Goal: Check status

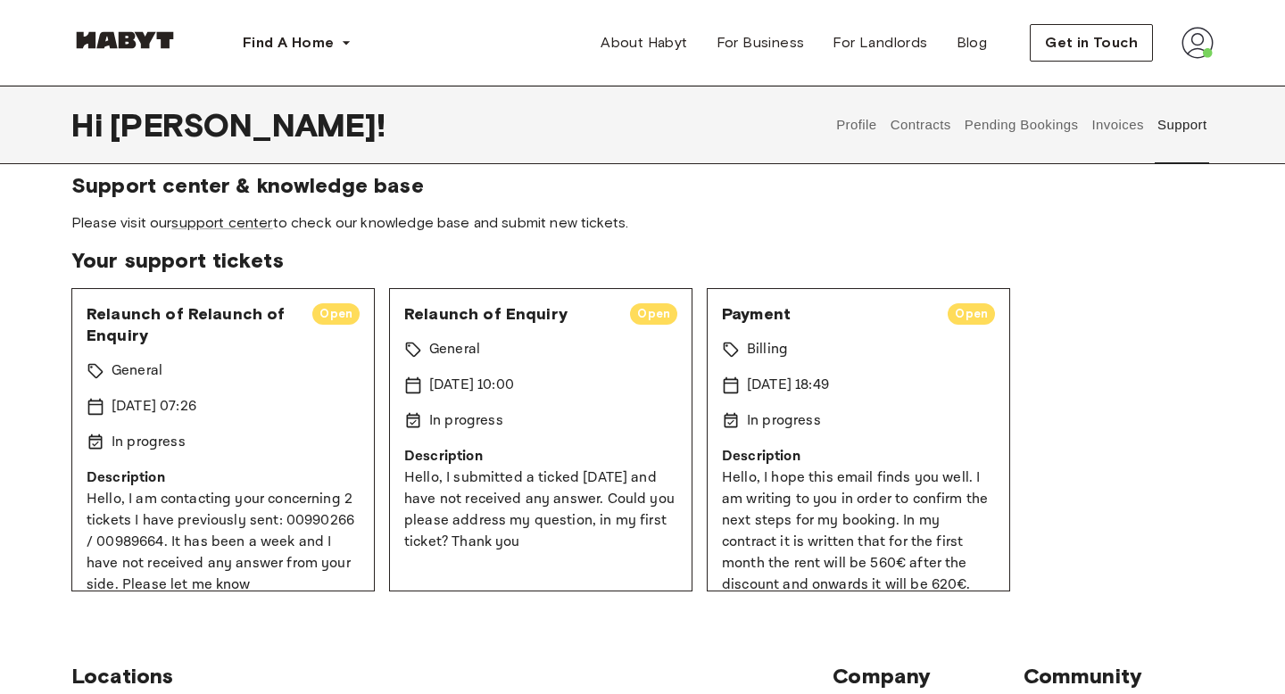
click at [192, 315] on span "Relaunch of Relaunch of Enquiry" at bounding box center [192, 324] width 211 height 43
click at [212, 347] on div "Relaunch of Relaunch of Enquiry Open General [DATE] 07:26 In progress Descripti…" at bounding box center [222, 439] width 303 height 303
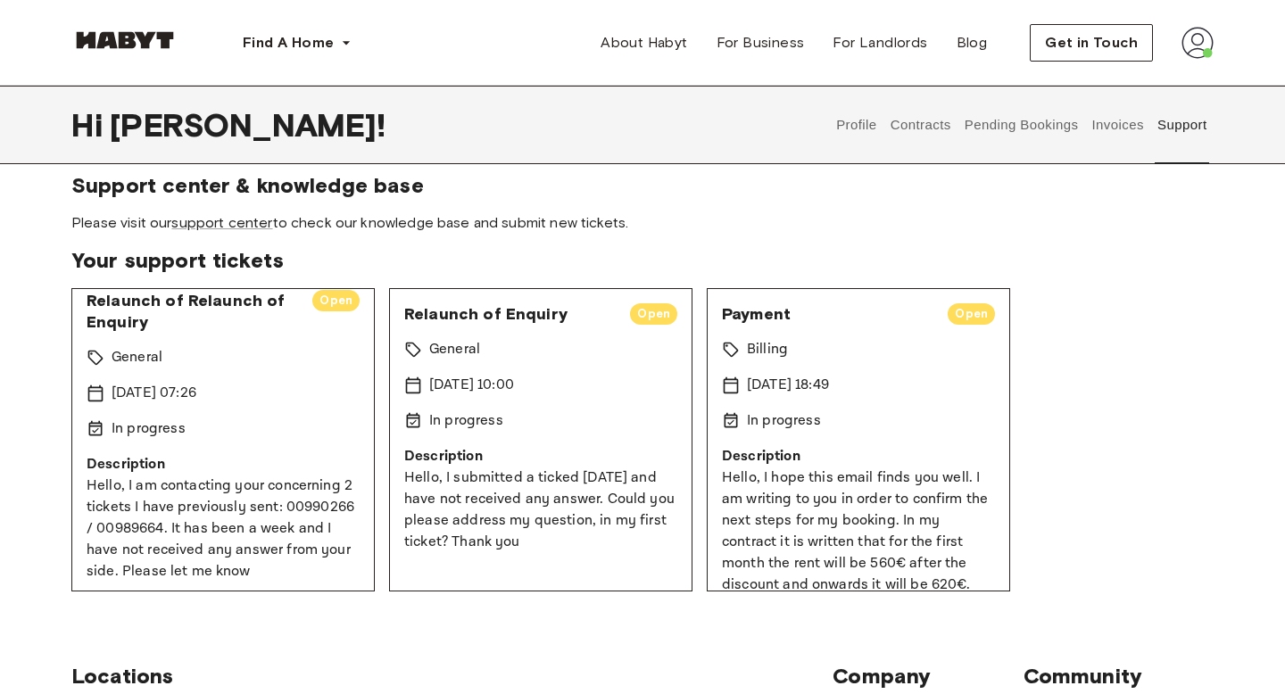
scroll to position [20, 0]
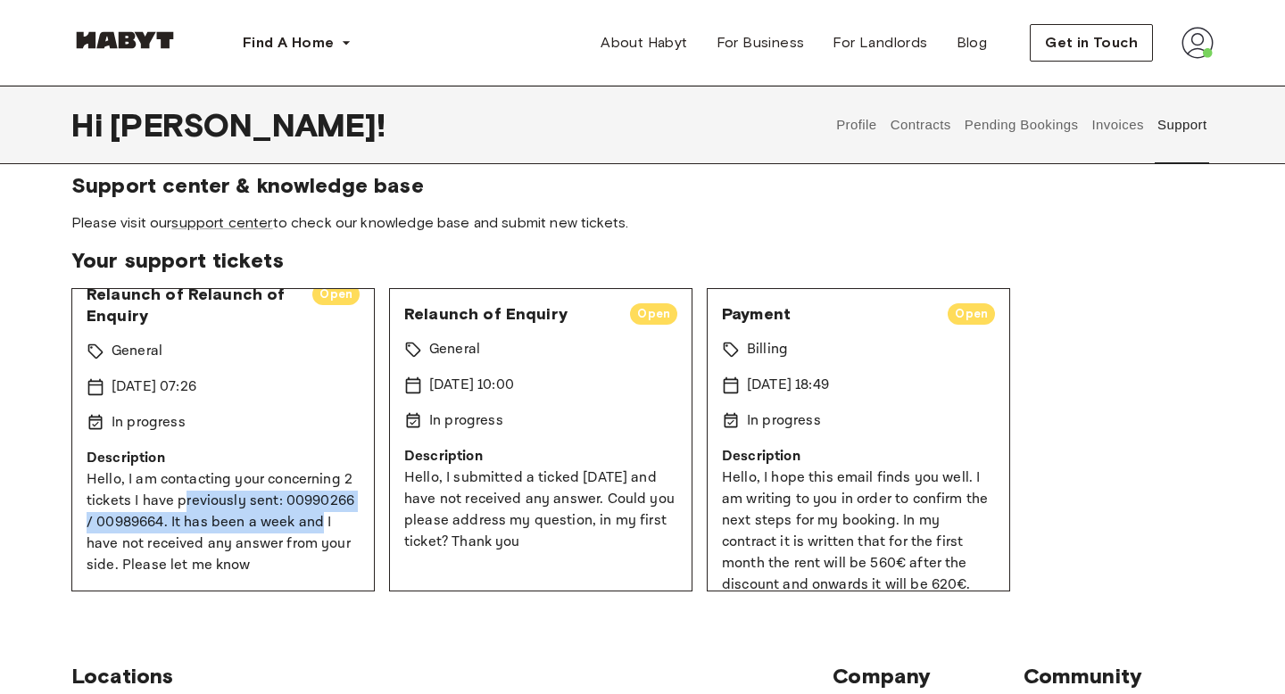
drag, startPoint x: 186, startPoint y: 509, endPoint x: 319, endPoint y: 530, distance: 135.5
click at [310, 528] on p "Hello, I am contacting your concerning 2 tickets I have previously sent: 009902…" at bounding box center [223, 522] width 273 height 107
click at [319, 530] on p "Hello, I am contacting your concerning 2 tickets I have previously sent: 009902…" at bounding box center [223, 522] width 273 height 107
click at [319, 529] on p "Hello, I am contacting your concerning 2 tickets I have previously sent: 009902…" at bounding box center [223, 522] width 273 height 107
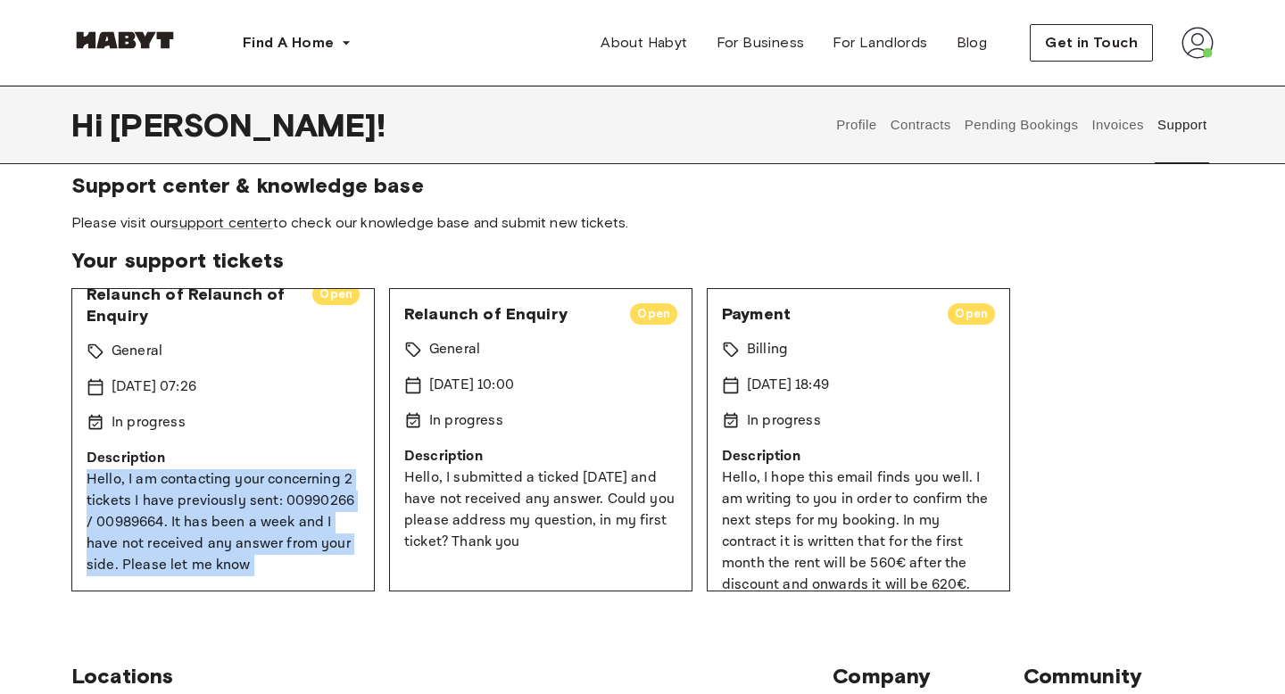
click at [304, 564] on p "Hello, I am contacting your concerning 2 tickets I have previously sent: 009902…" at bounding box center [223, 522] width 273 height 107
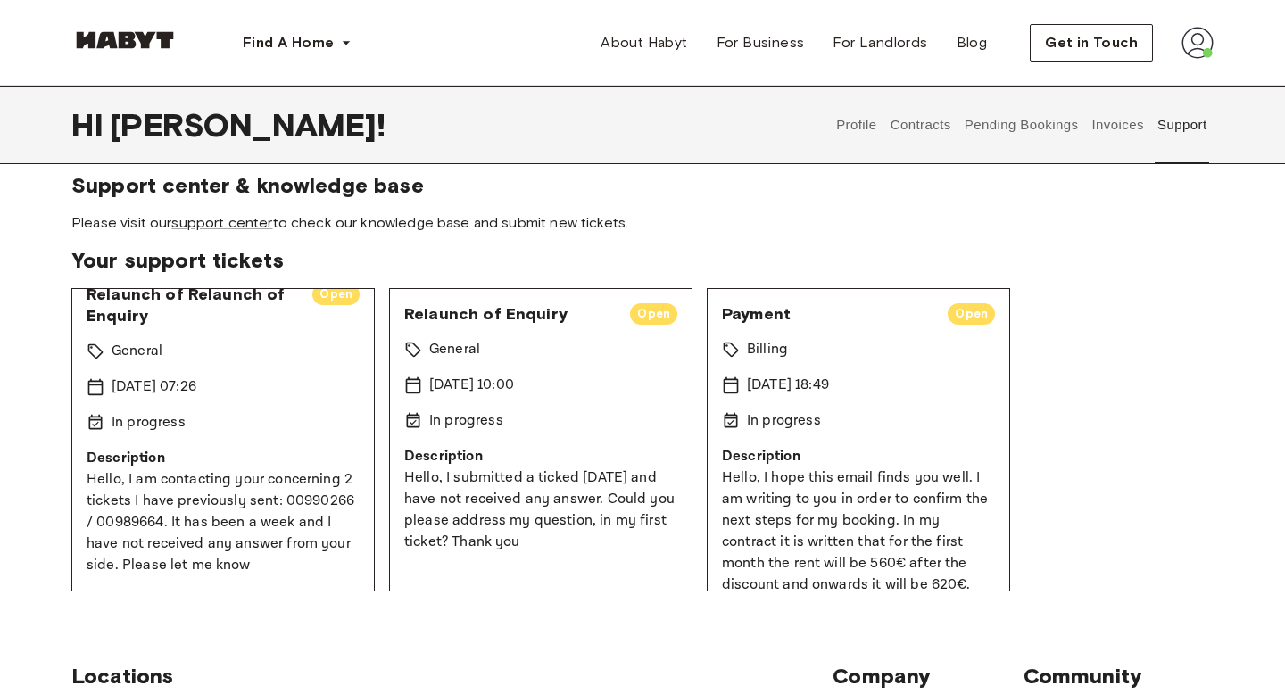
click at [304, 564] on p "Hello, I am contacting your concerning 2 tickets I have previously sent: 009902…" at bounding box center [223, 522] width 273 height 107
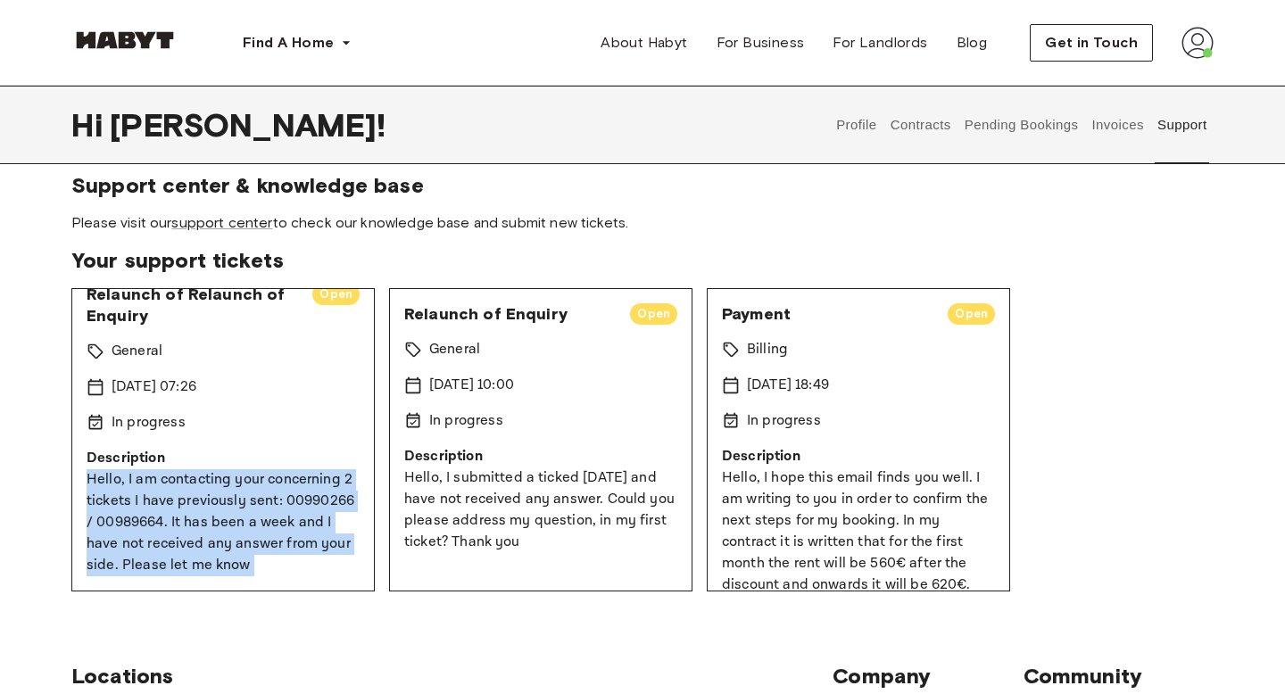
click at [261, 530] on p "Hello, I am contacting your concerning 2 tickets I have previously sent: 009902…" at bounding box center [223, 522] width 273 height 107
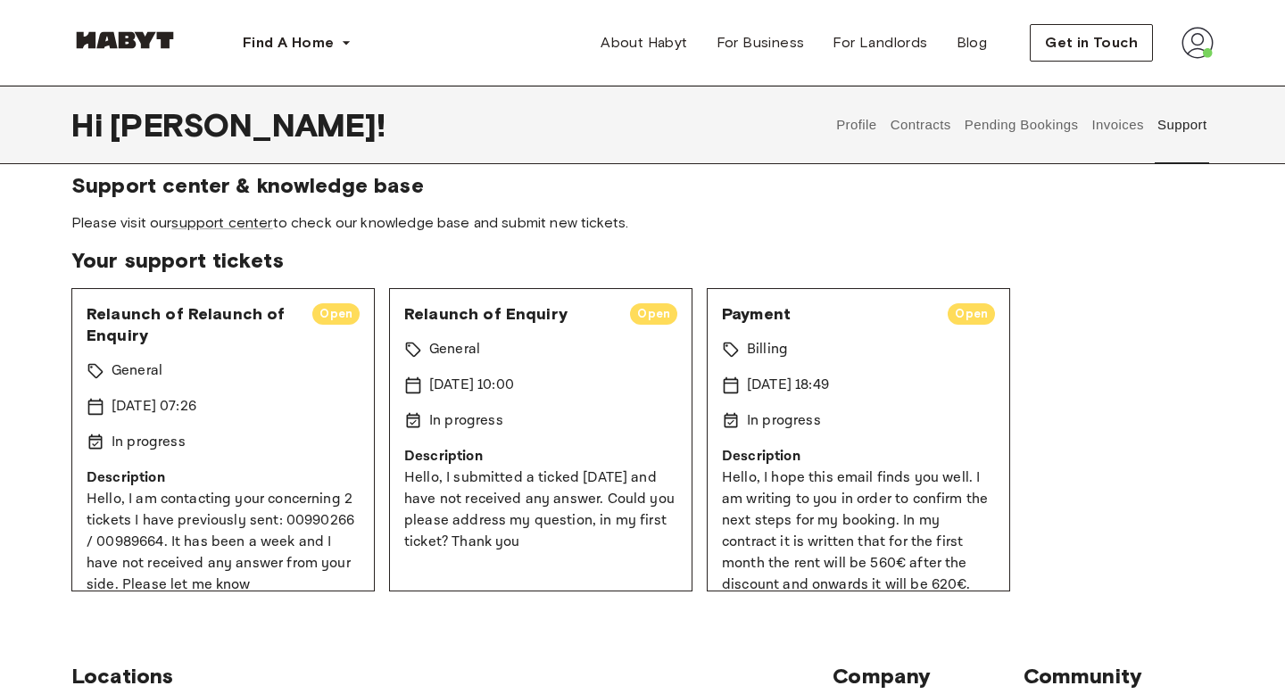
scroll to position [0, 0]
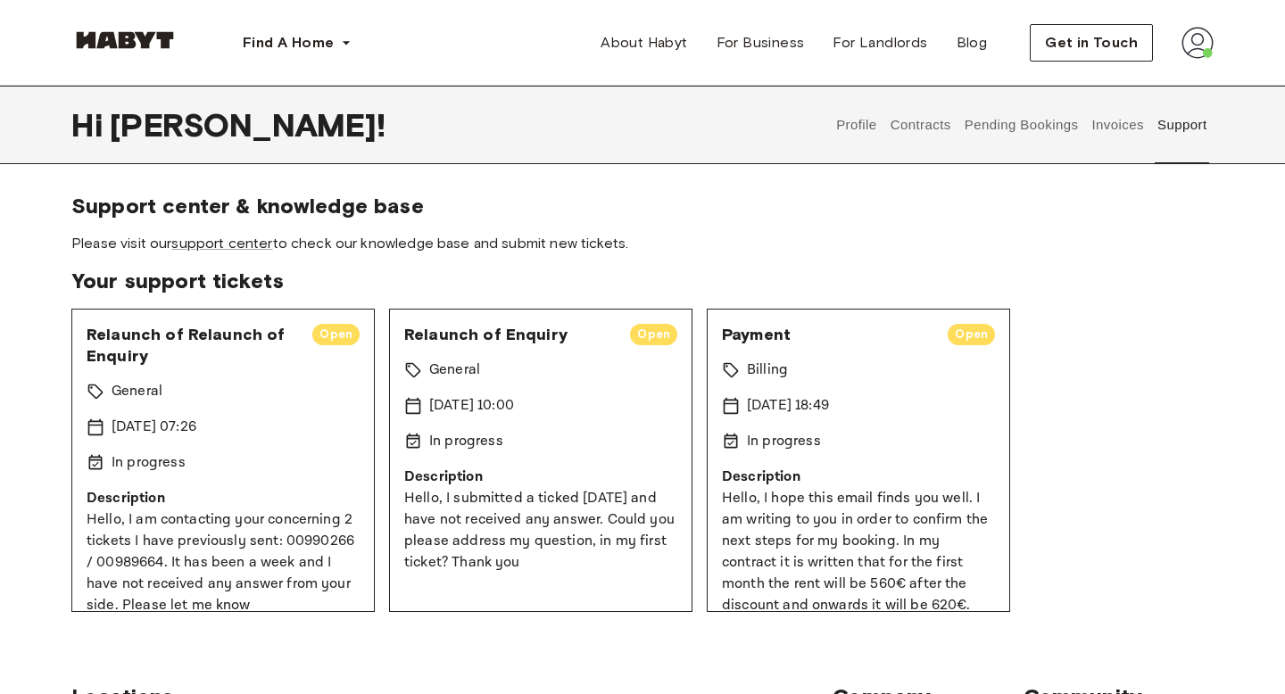
click at [921, 113] on button "Contracts" at bounding box center [920, 125] width 65 height 79
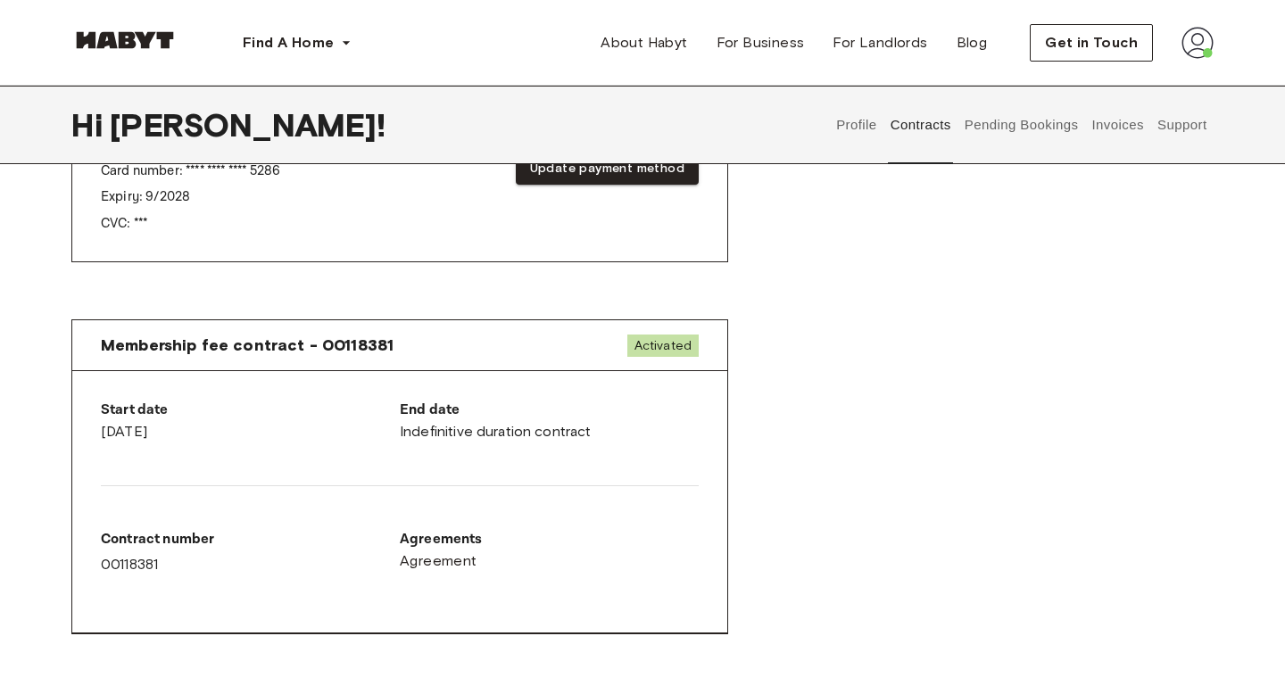
scroll to position [818, 0]
